Goal: Task Accomplishment & Management: Manage account settings

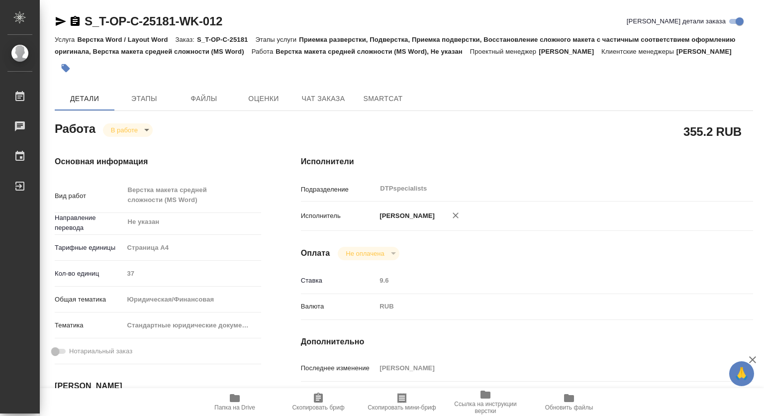
click at [148, 142] on body "🙏 .cls-1 fill:#fff; AWATERA [PERSON_NAME] 0 Чаты График Выйти S_T-OP-C-25181-WK…" at bounding box center [382, 208] width 764 height 416
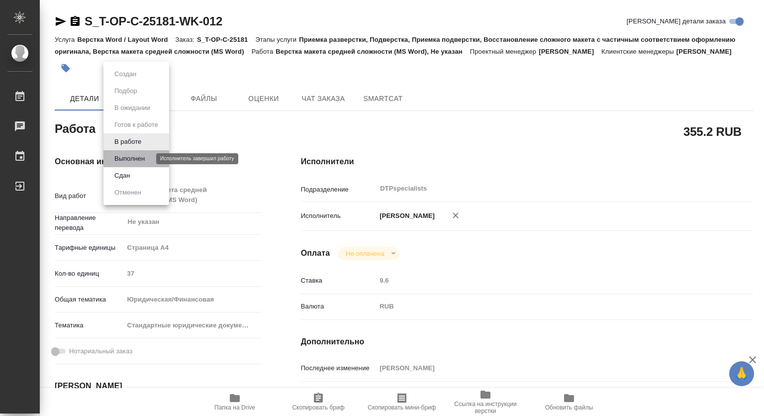
click at [125, 155] on button "Выполнен" at bounding box center [129, 158] width 36 height 11
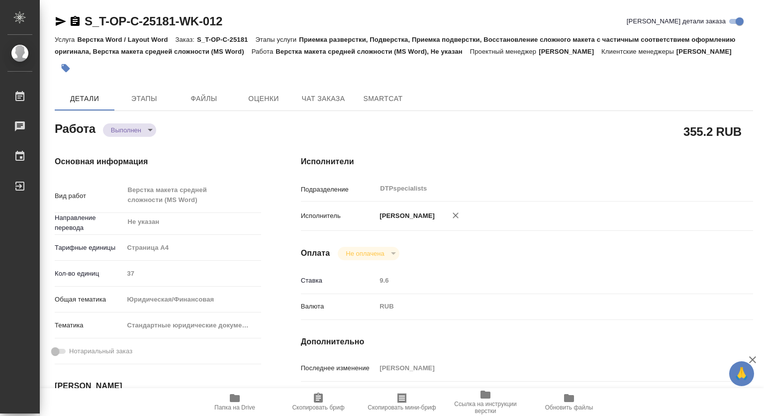
type textarea "x"
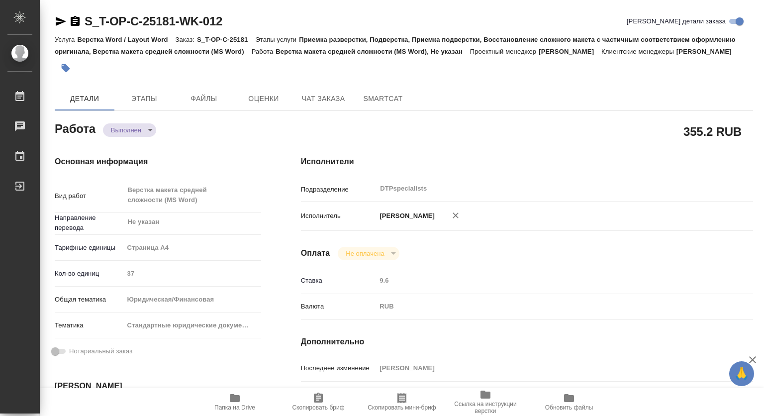
type textarea "x"
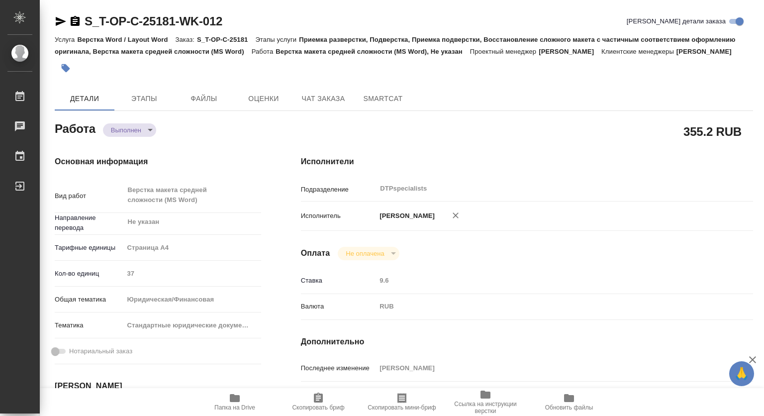
type textarea "x"
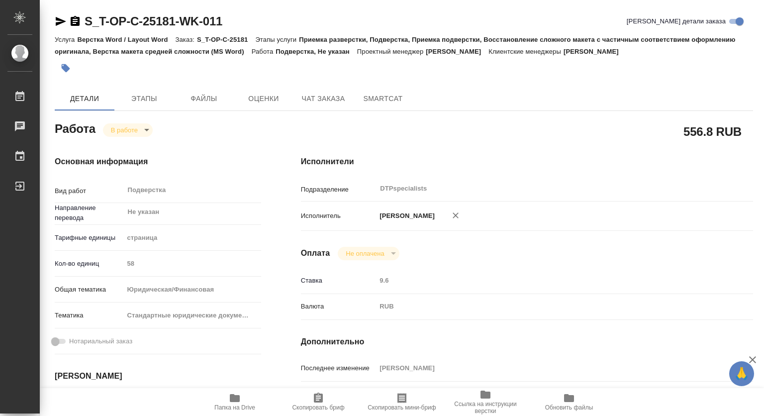
click at [132, 129] on body "🙏 .cls-1 fill:#fff; AWATERA Kovtun Svetlana Работы 0 Чаты График Выйти S_T-OP-C…" at bounding box center [382, 208] width 764 height 416
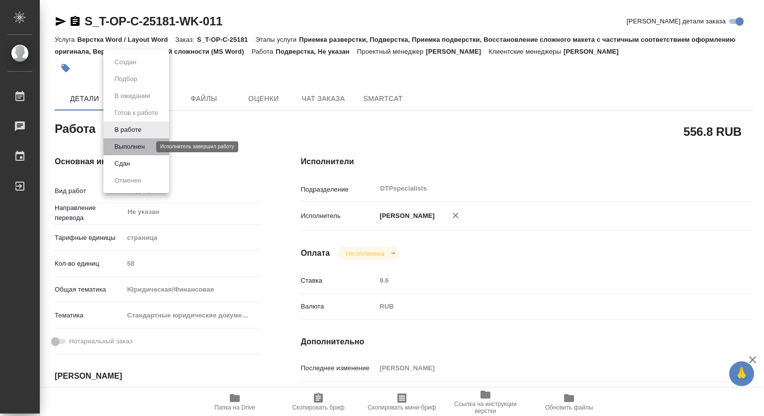
click at [131, 146] on button "Выполнен" at bounding box center [129, 146] width 36 height 11
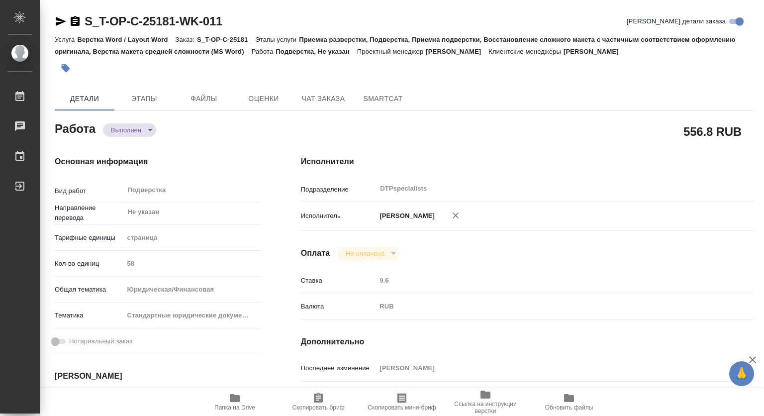
type textarea "x"
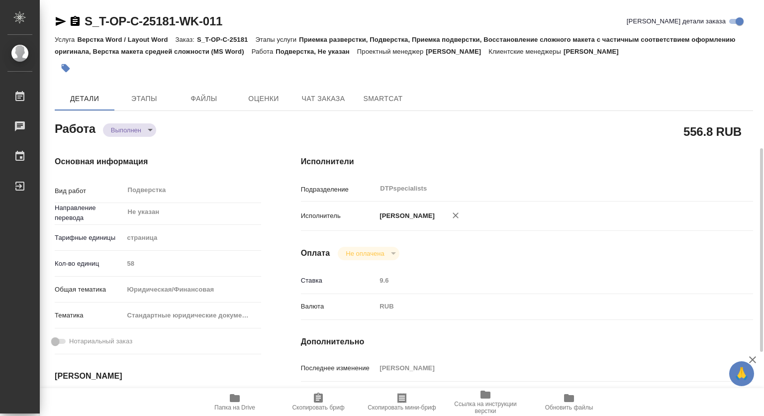
scroll to position [99, 0]
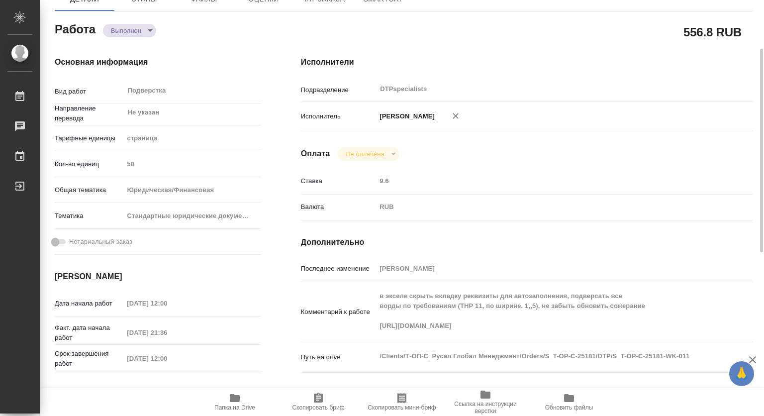
type textarea "x"
